Goal: Obtain resource: Obtain resource

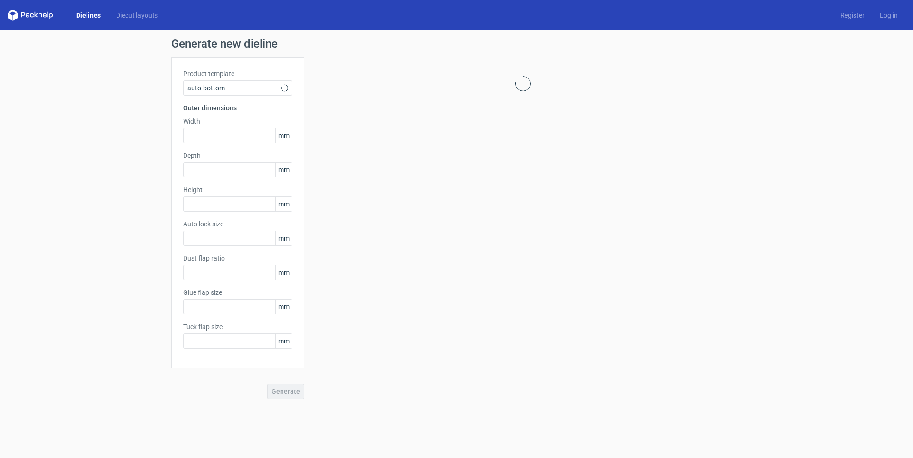
type input "1"
type input "0.8"
type input "10"
type input "12"
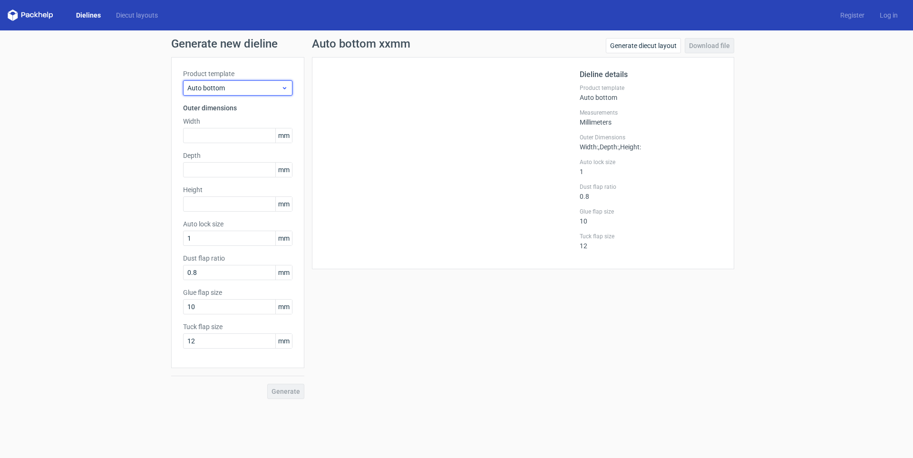
click at [231, 92] on span "Auto bottom" at bounding box center [234, 88] width 94 height 10
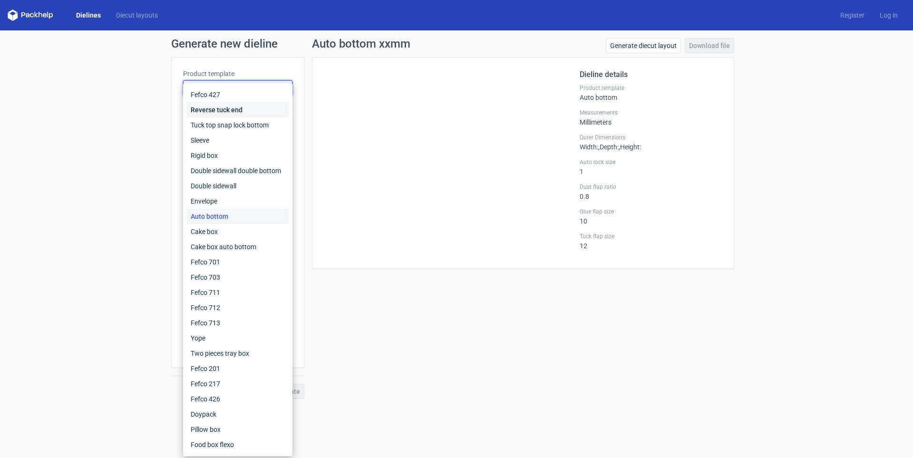
drag, startPoint x: 218, startPoint y: 110, endPoint x: 226, endPoint y: 99, distance: 13.7
click at [218, 111] on div "Reverse tuck end" at bounding box center [238, 109] width 102 height 15
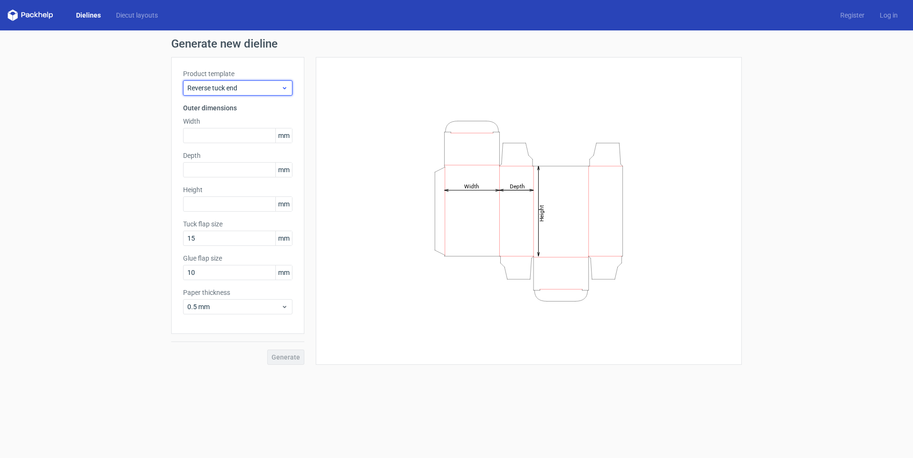
click at [227, 90] on span "Reverse tuck end" at bounding box center [234, 88] width 94 height 10
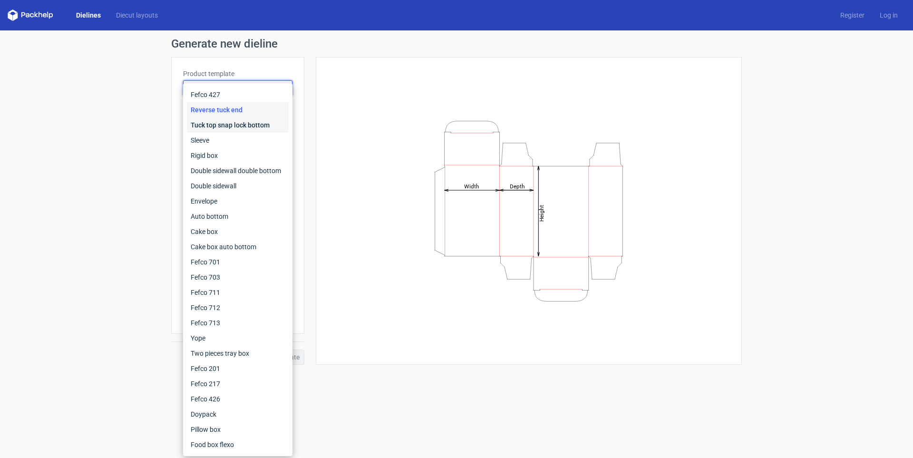
click at [221, 124] on div "Tuck top snap lock bottom" at bounding box center [238, 124] width 102 height 15
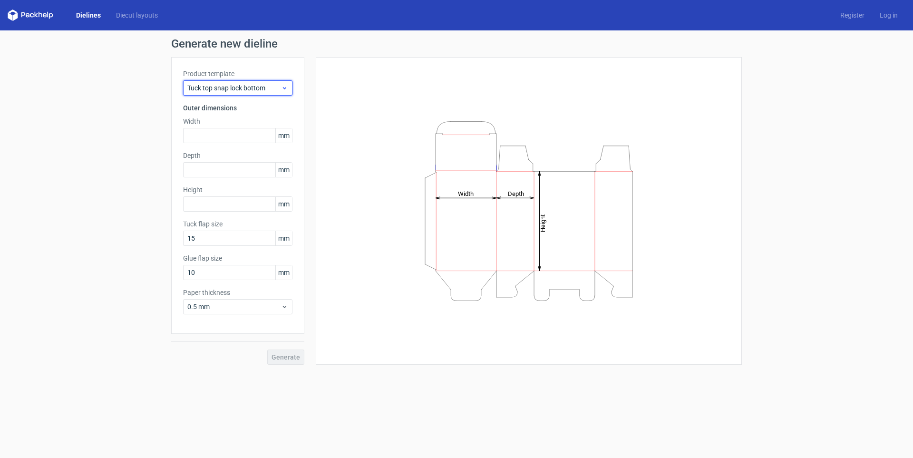
click at [230, 88] on span "Tuck top snap lock bottom" at bounding box center [234, 88] width 94 height 10
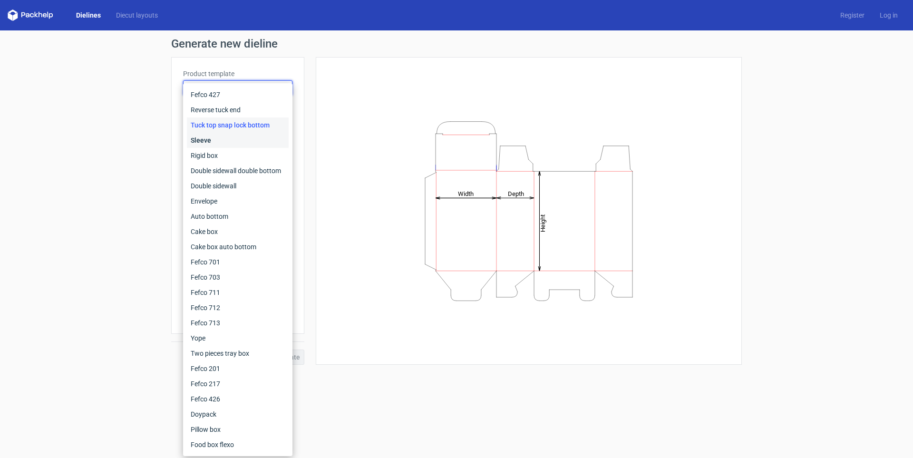
click at [209, 140] on div "Sleeve" at bounding box center [238, 140] width 102 height 15
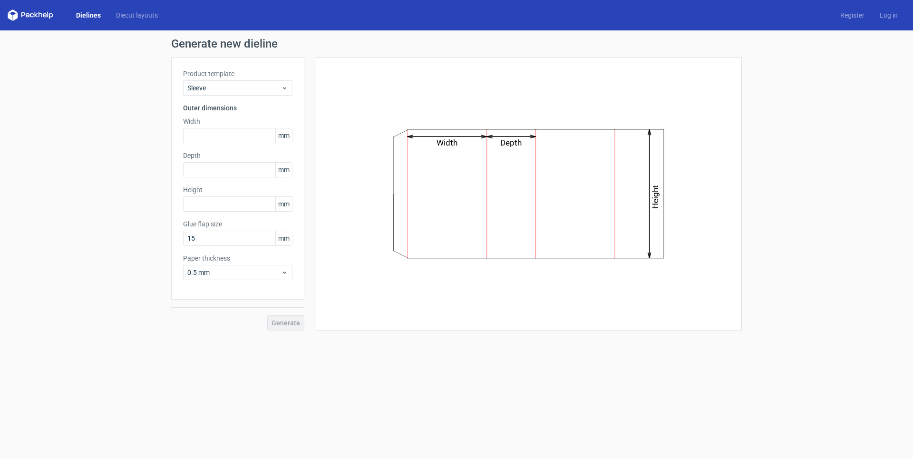
click at [233, 77] on label "Product template" at bounding box center [237, 74] width 109 height 10
click at [231, 93] on div "Sleeve" at bounding box center [237, 87] width 109 height 15
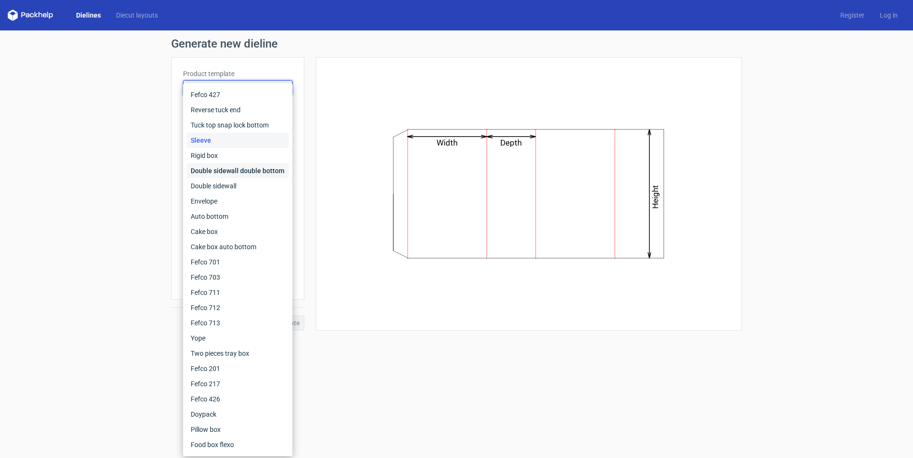
click at [216, 173] on div "Double sidewall double bottom" at bounding box center [238, 170] width 102 height 15
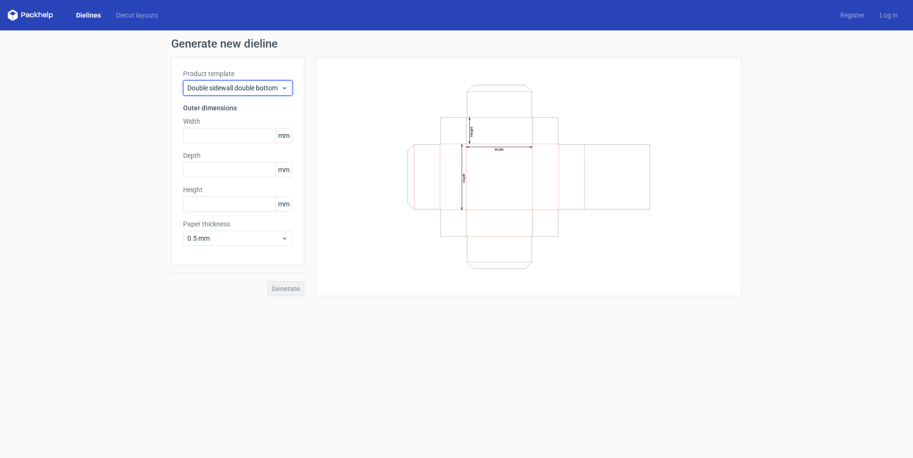
click at [235, 90] on span "Double sidewall double bottom" at bounding box center [234, 88] width 94 height 10
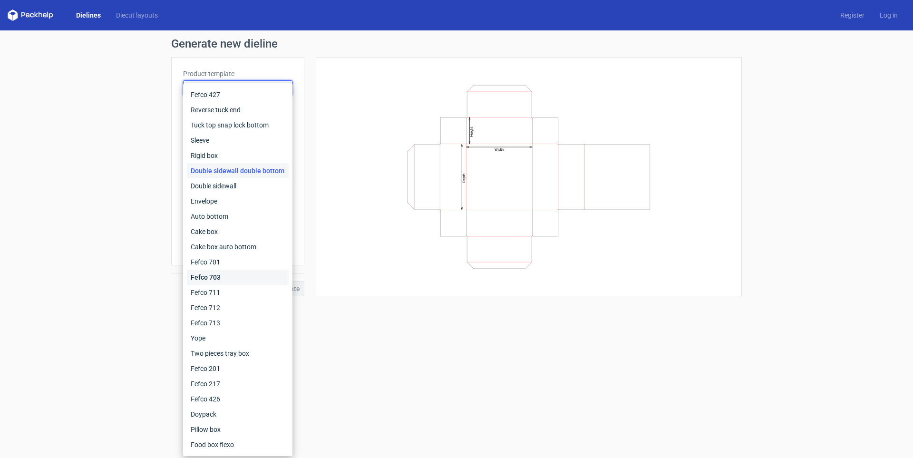
click at [205, 276] on div "Fefco 703" at bounding box center [238, 277] width 102 height 15
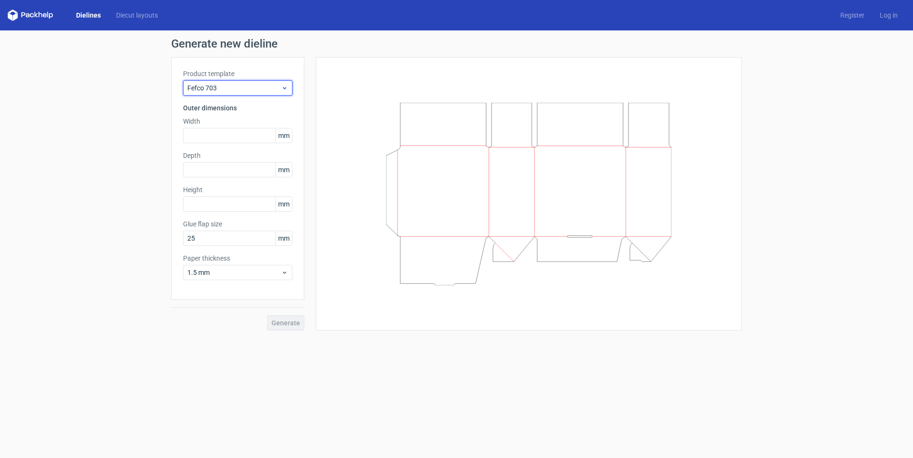
click at [247, 95] on div "Fefco 703" at bounding box center [237, 87] width 109 height 15
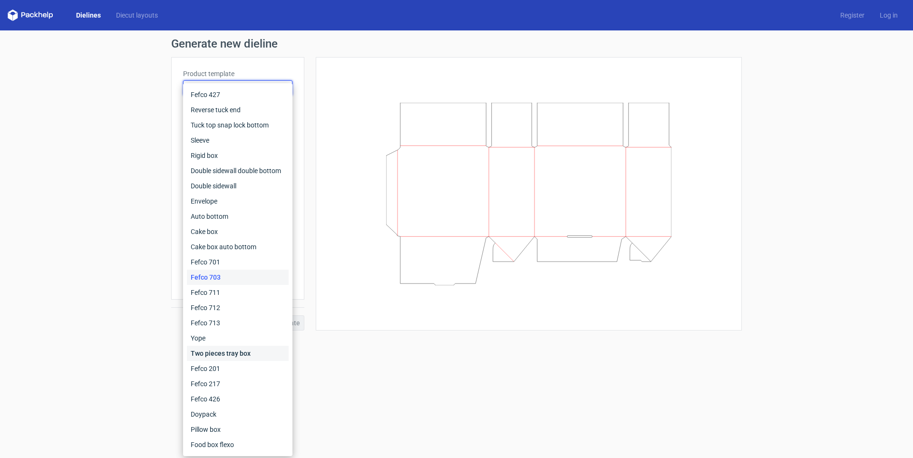
click at [213, 352] on div "Two pieces tray box" at bounding box center [238, 353] width 102 height 15
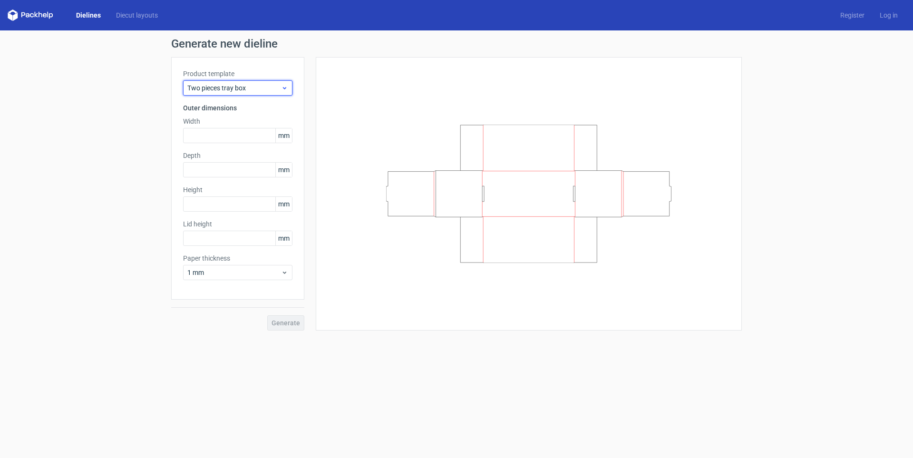
click at [246, 91] on span "Two pieces tray box" at bounding box center [234, 88] width 94 height 10
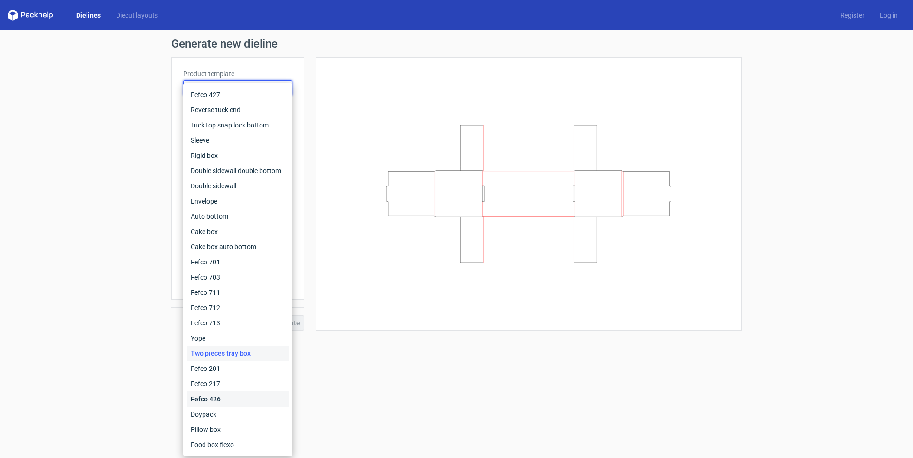
click at [216, 397] on div "Fefco 426" at bounding box center [238, 398] width 102 height 15
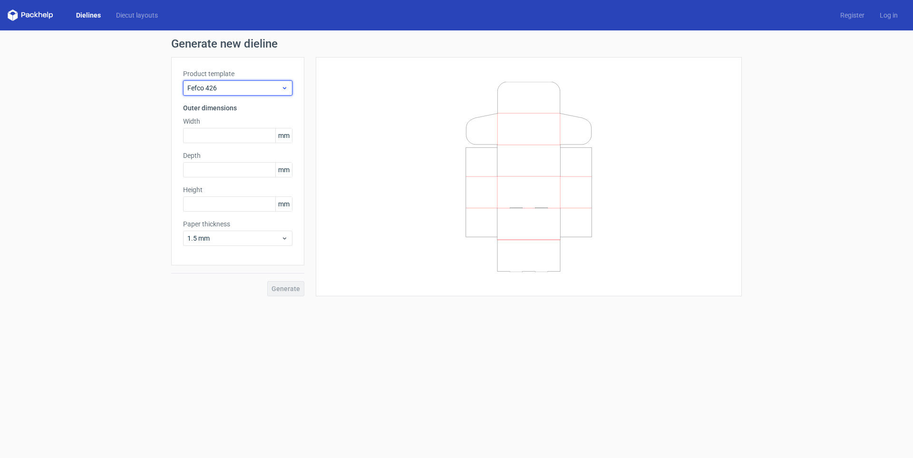
click at [242, 92] on span "Fefco 426" at bounding box center [234, 88] width 94 height 10
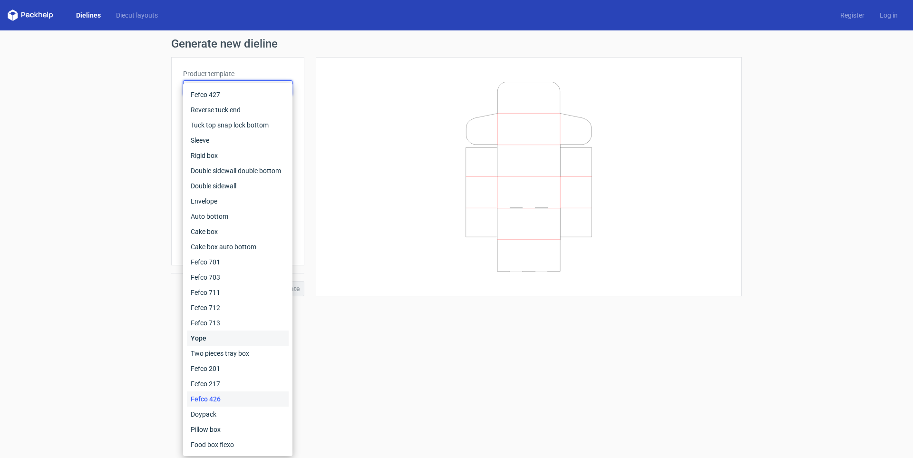
click at [199, 334] on div "Yope" at bounding box center [238, 337] width 102 height 15
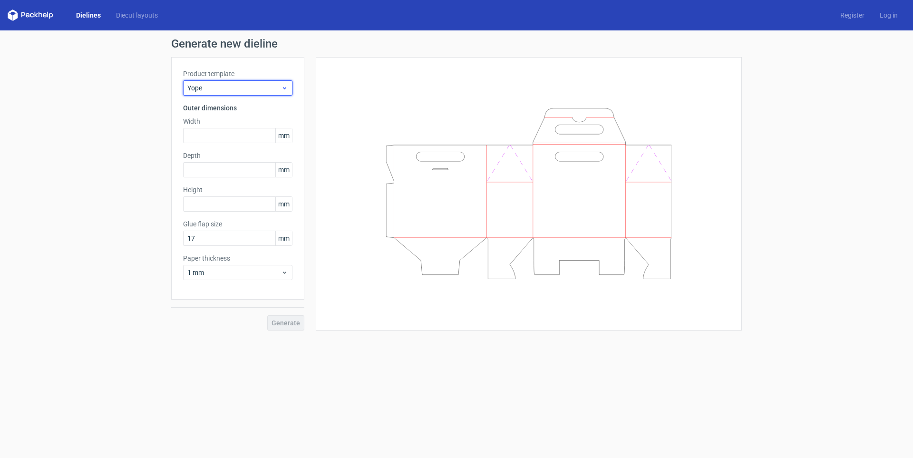
click at [237, 87] on span "Yope" at bounding box center [234, 88] width 94 height 10
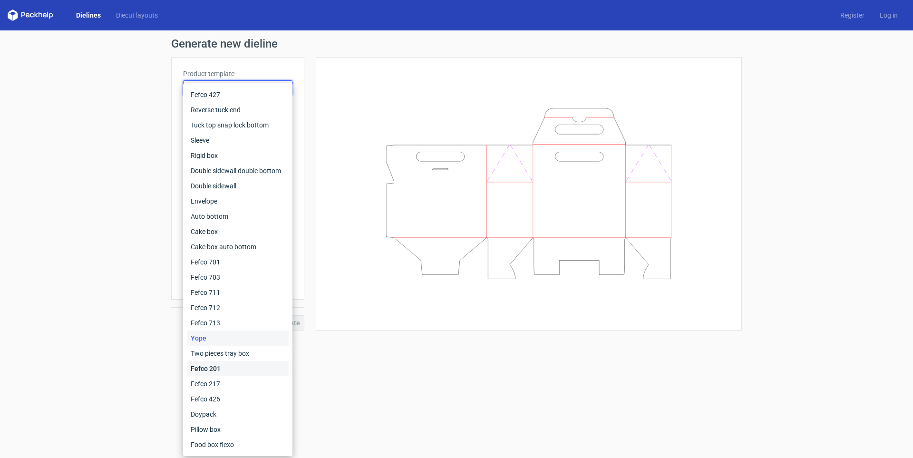
click at [217, 366] on div "Fefco 201" at bounding box center [238, 368] width 102 height 15
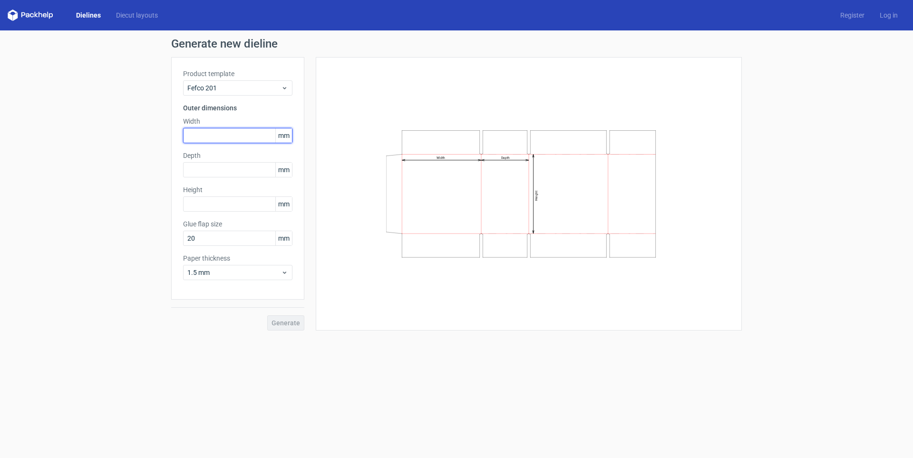
click at [200, 134] on input "text" at bounding box center [237, 135] width 109 height 15
type input "510"
click at [199, 168] on div "Depth mm" at bounding box center [237, 164] width 109 height 27
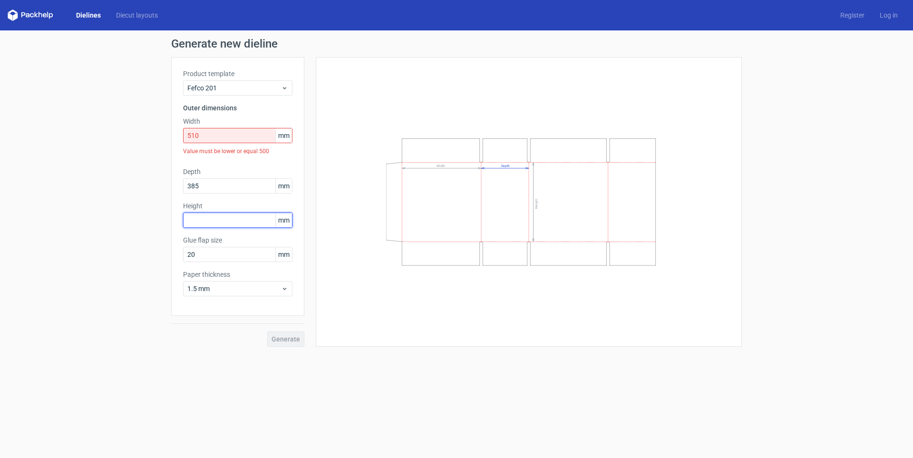
click at [217, 223] on input "text" at bounding box center [237, 220] width 109 height 15
click at [208, 187] on input "385" at bounding box center [237, 185] width 109 height 15
click at [217, 183] on input "3852" at bounding box center [237, 185] width 109 height 15
type input "3"
drag, startPoint x: 212, startPoint y: 137, endPoint x: 169, endPoint y: 135, distance: 42.4
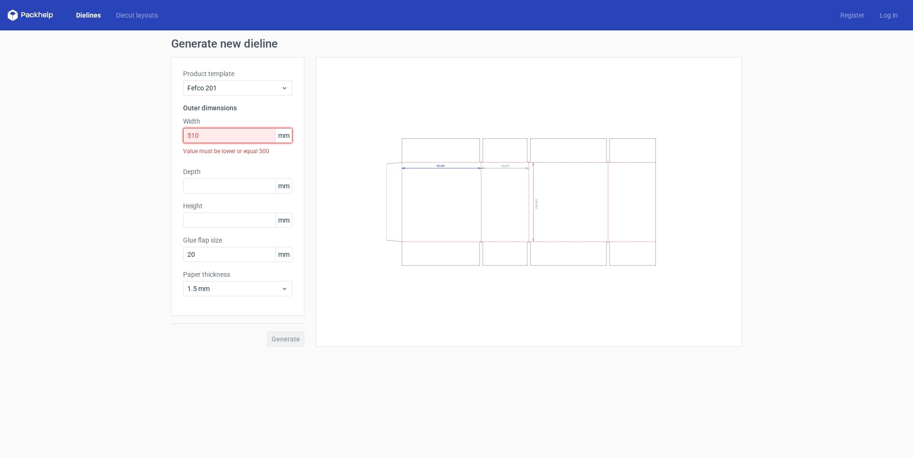
click at [169, 135] on div "Generate new dieline Product template Fefco 201 Outer dimensions Width 510 mm V…" at bounding box center [456, 192] width 913 height 324
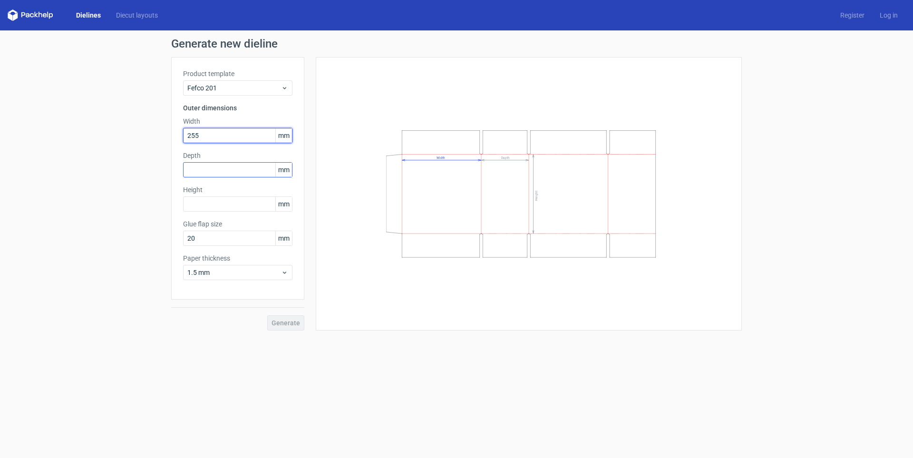
type input "255"
click at [194, 173] on input "text" at bounding box center [237, 169] width 109 height 15
drag, startPoint x: 198, startPoint y: 239, endPoint x: 177, endPoint y: 233, distance: 21.8
click at [177, 233] on div "Product template Fefco 201 Outer dimensions Width 255 mm Depth mm Height mm Glu…" at bounding box center [237, 178] width 133 height 242
click at [199, 169] on input "text" at bounding box center [237, 169] width 109 height 15
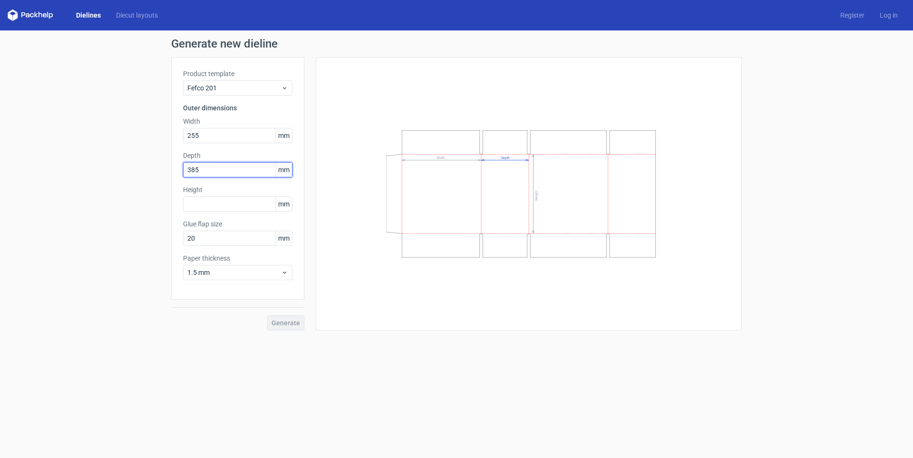
type input "385"
click at [148, 124] on div "Generate new dieline Product template Fefco 201 Outer dimensions Width 255 mm D…" at bounding box center [456, 184] width 913 height 308
type input "400"
click at [210, 203] on input "text" at bounding box center [237, 203] width 109 height 15
type input "273"
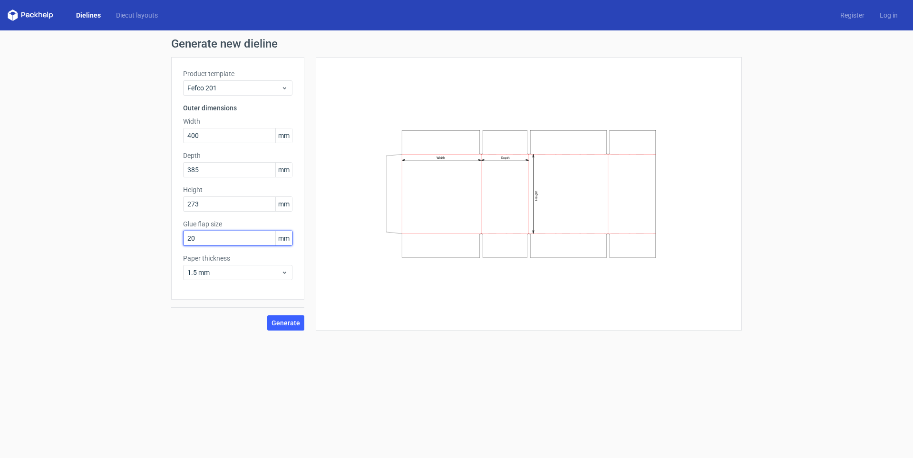
drag, startPoint x: 200, startPoint y: 239, endPoint x: 173, endPoint y: 232, distance: 28.0
click at [173, 232] on div "Product template Fefco 201 Outer dimensions Width 400 mm Depth 385 mm Height 27…" at bounding box center [237, 178] width 133 height 242
type input "35"
click at [292, 320] on span "Generate" at bounding box center [285, 323] width 29 height 7
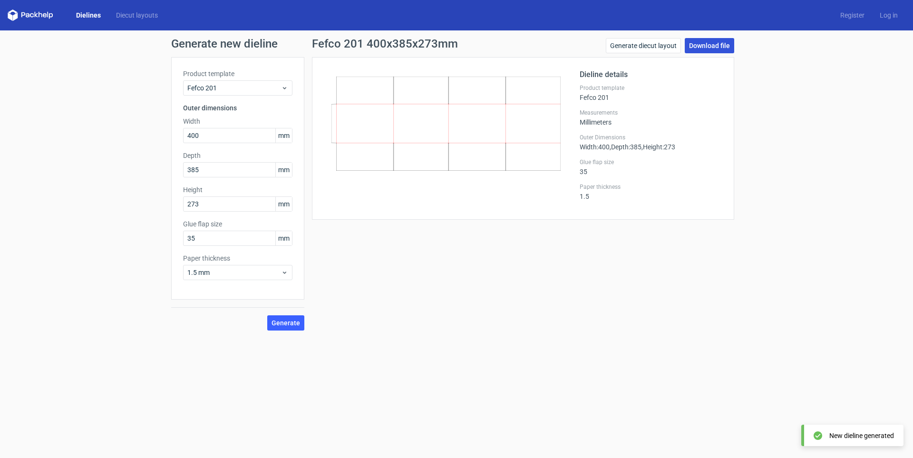
click at [706, 47] on link "Download file" at bounding box center [709, 45] width 49 height 15
